Goal: Information Seeking & Learning: Learn about a topic

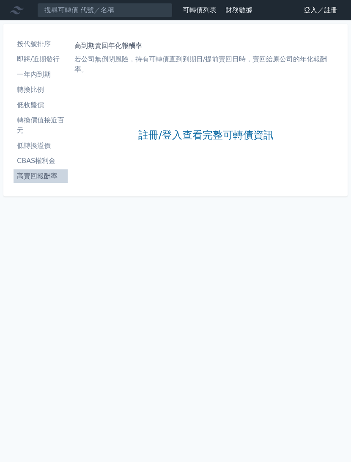
scroll to position [25, 0]
click at [236, 129] on link "註冊/登入查看完整可轉債資訊" at bounding box center [205, 136] width 135 height 14
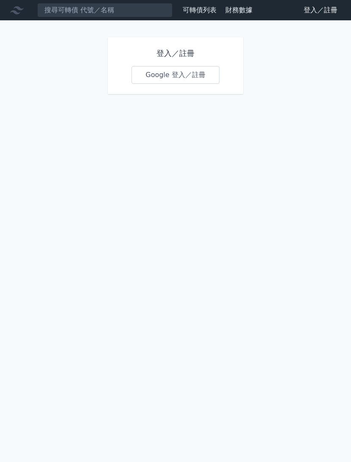
click at [173, 77] on link "Google 登入／註冊" at bounding box center [176, 75] width 88 height 18
click at [167, 70] on link "Google 登入／註冊" at bounding box center [176, 75] width 88 height 18
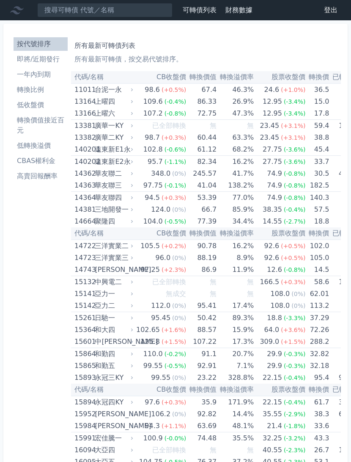
click at [45, 179] on li "高賣回報酬率" at bounding box center [41, 176] width 54 height 10
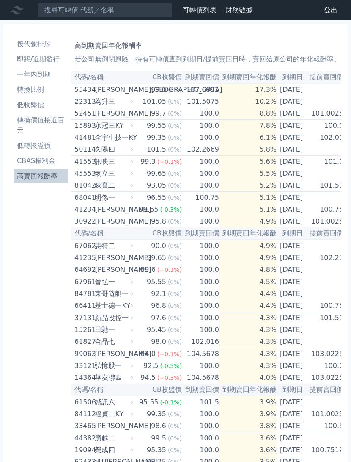
click at [39, 171] on link "高賣回報酬率" at bounding box center [41, 176] width 54 height 14
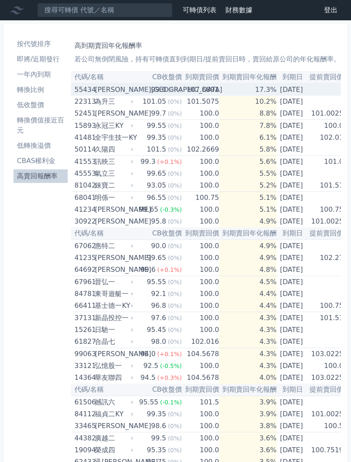
click at [297, 90] on td "[DATE]" at bounding box center [292, 89] width 30 height 12
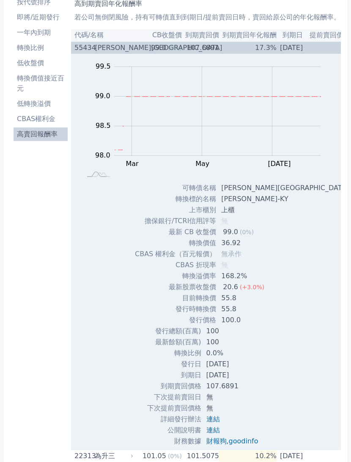
scroll to position [39, 0]
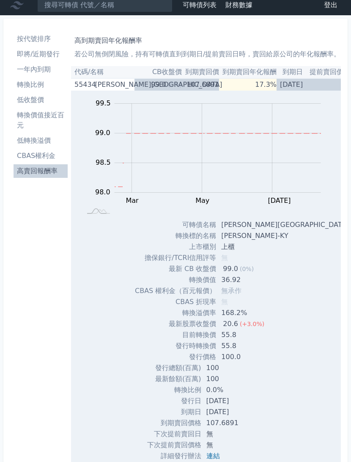
scroll to position [0, 0]
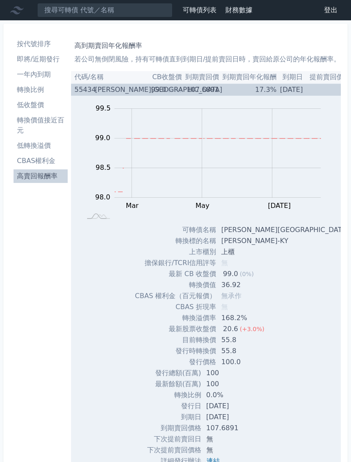
click at [303, 91] on td "[DATE]" at bounding box center [292, 89] width 30 height 12
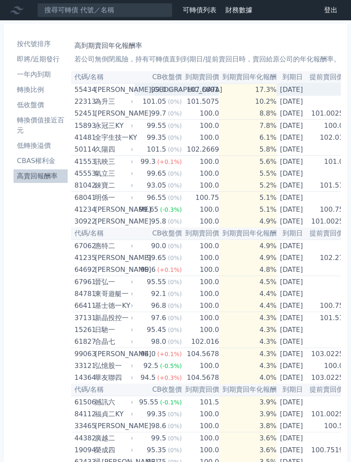
click at [304, 139] on td "[DATE]" at bounding box center [292, 138] width 30 height 12
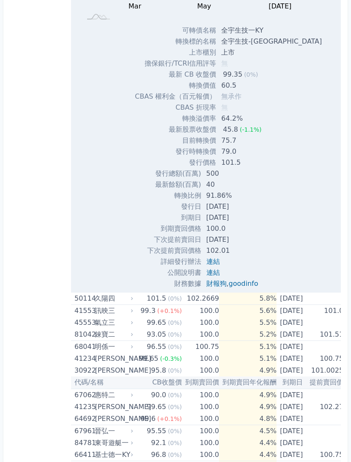
click at [330, 210] on div "Zoom Out 100.0 96 96.5 97 97.5 98 98.5 99 102 100 101 95 L [DATE] Mar May [DATE…" at bounding box center [206, 92] width 270 height 393
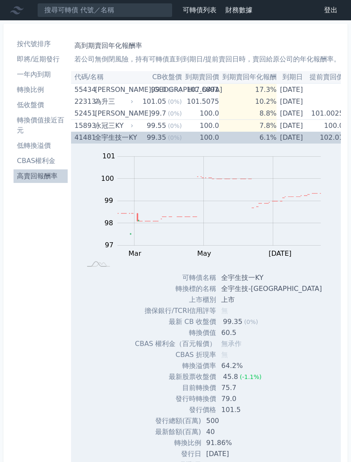
click at [306, 140] on td "[DATE]" at bounding box center [292, 138] width 30 height 12
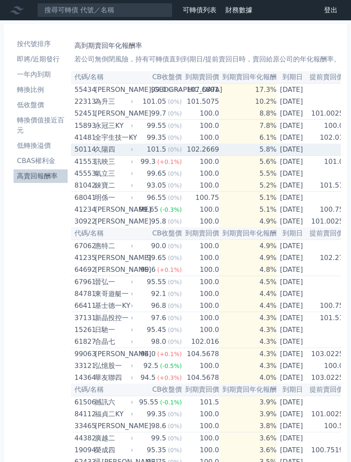
click at [304, 151] on td "[DATE]" at bounding box center [292, 149] width 30 height 12
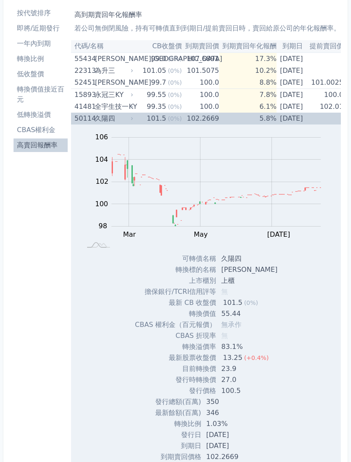
scroll to position [29, 0]
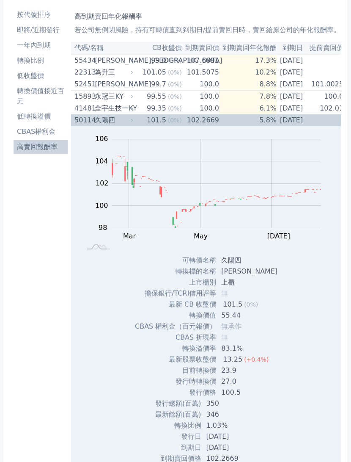
click at [306, 121] on td "[DATE]" at bounding box center [292, 120] width 30 height 12
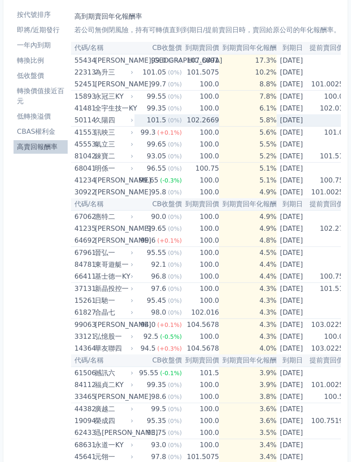
scroll to position [30, 0]
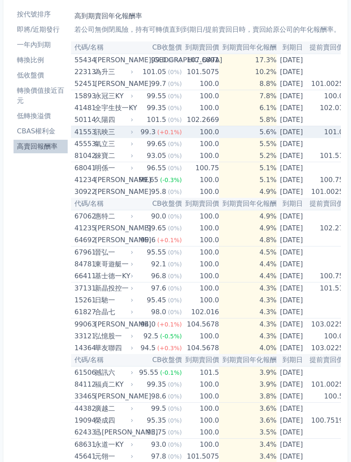
click at [295, 135] on td "[DATE]" at bounding box center [292, 132] width 30 height 12
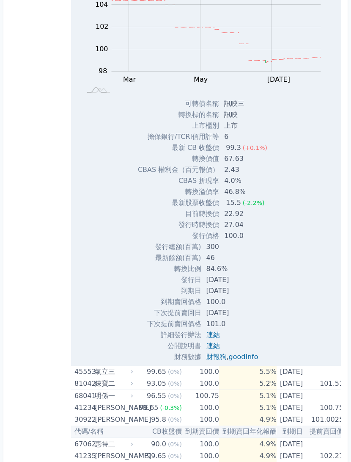
scroll to position [198, 0]
click at [320, 312] on div "Zoom Out 100 96 97 98 99 100 101 102 108 104 106 94 L [DATE] Mar May [DATE] Sep…" at bounding box center [206, 166] width 270 height 393
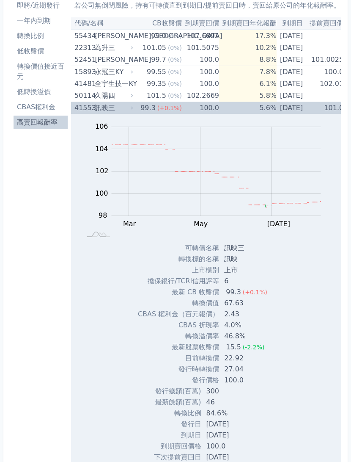
scroll to position [0, 0]
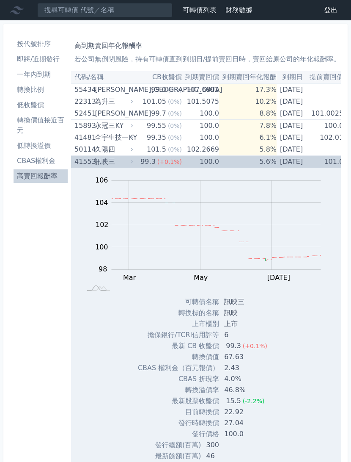
click at [303, 162] on td "[DATE]" at bounding box center [292, 162] width 30 height 12
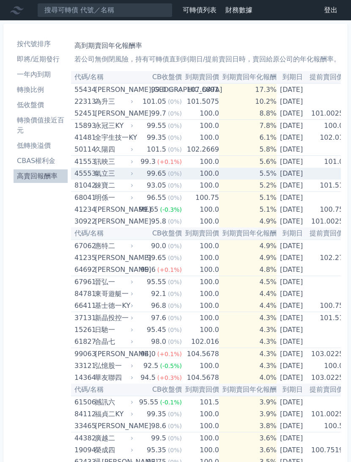
click at [306, 178] on td "[DATE]" at bounding box center [292, 174] width 30 height 12
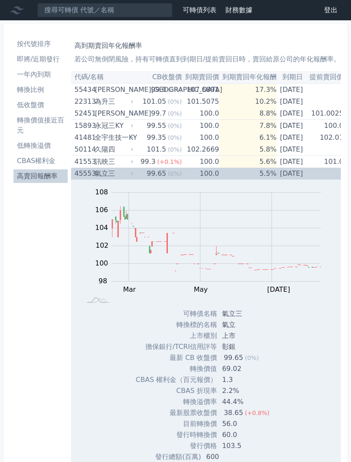
click at [322, 176] on td at bounding box center [324, 174] width 37 height 12
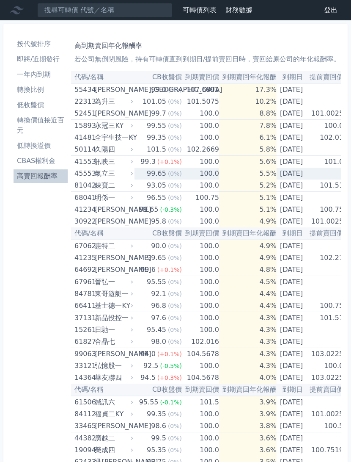
click at [306, 140] on td "[DATE]" at bounding box center [292, 138] width 30 height 12
